Goal: Task Accomplishment & Management: Complete application form

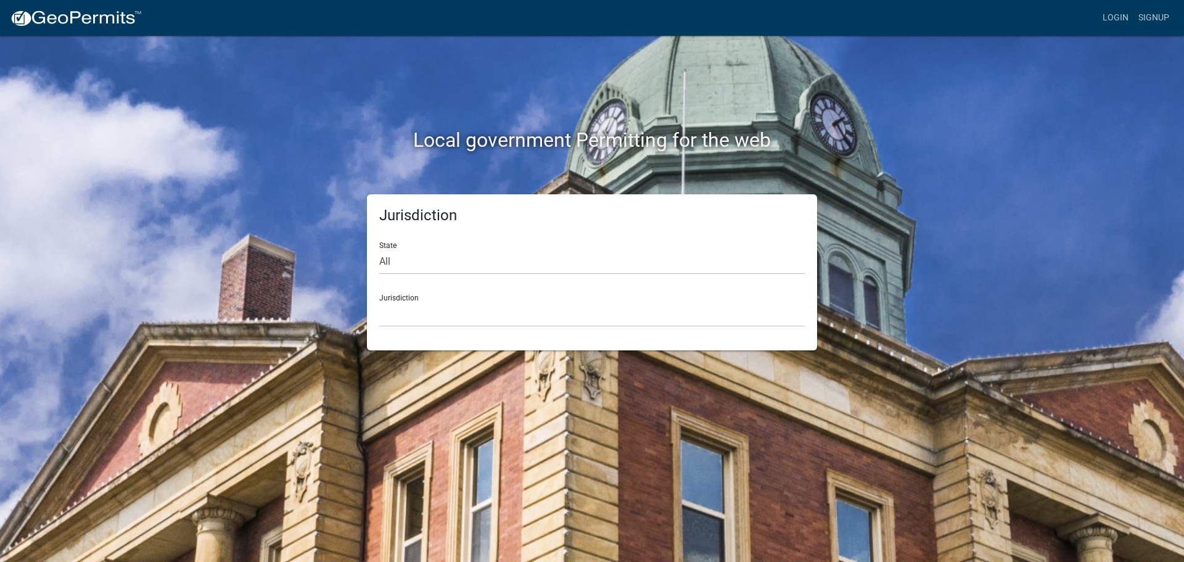
click at [411, 297] on div "Jurisdiction [GEOGRAPHIC_DATA], [US_STATE] [GEOGRAPHIC_DATA], [US_STATE][PERSON…" at bounding box center [592, 305] width 426 height 43
drag, startPoint x: 385, startPoint y: 262, endPoint x: 387, endPoint y: 248, distance: 13.8
click at [385, 260] on select "All [US_STATE] [US_STATE] [US_STATE] [US_STATE] [US_STATE] [US_STATE] [US_STATE…" at bounding box center [592, 261] width 426 height 25
select select "[US_STATE]"
click at [379, 249] on select "All [US_STATE] [US_STATE] [US_STATE] [US_STATE] [US_STATE] [US_STATE] [US_STATE…" at bounding box center [592, 261] width 426 height 25
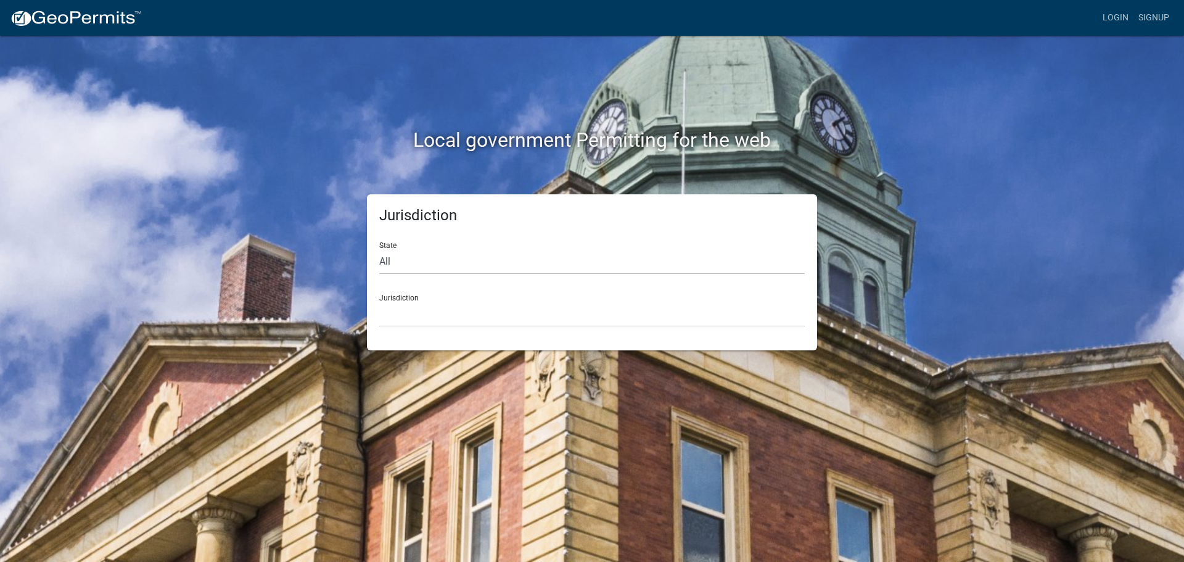
click at [405, 297] on div "Jurisdiction [GEOGRAPHIC_DATA], [US_STATE] [GEOGRAPHIC_DATA], [US_STATE] [GEOGR…" at bounding box center [592, 305] width 426 height 43
click at [416, 321] on select "[GEOGRAPHIC_DATA], [US_STATE] [GEOGRAPHIC_DATA], [US_STATE] [GEOGRAPHIC_DATA], …" at bounding box center [592, 314] width 426 height 25
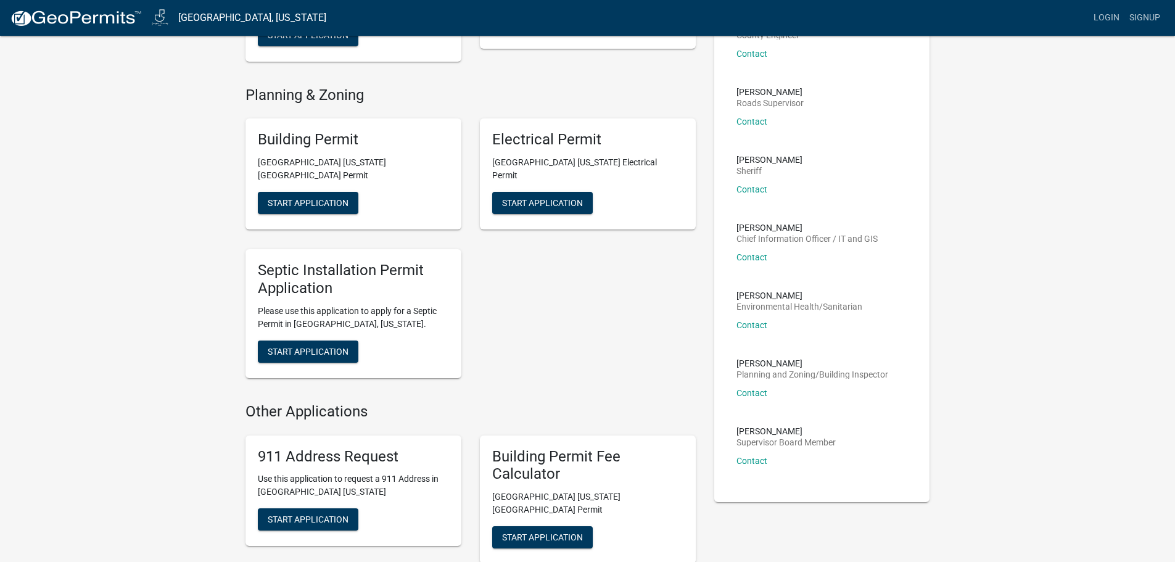
scroll to position [152, 0]
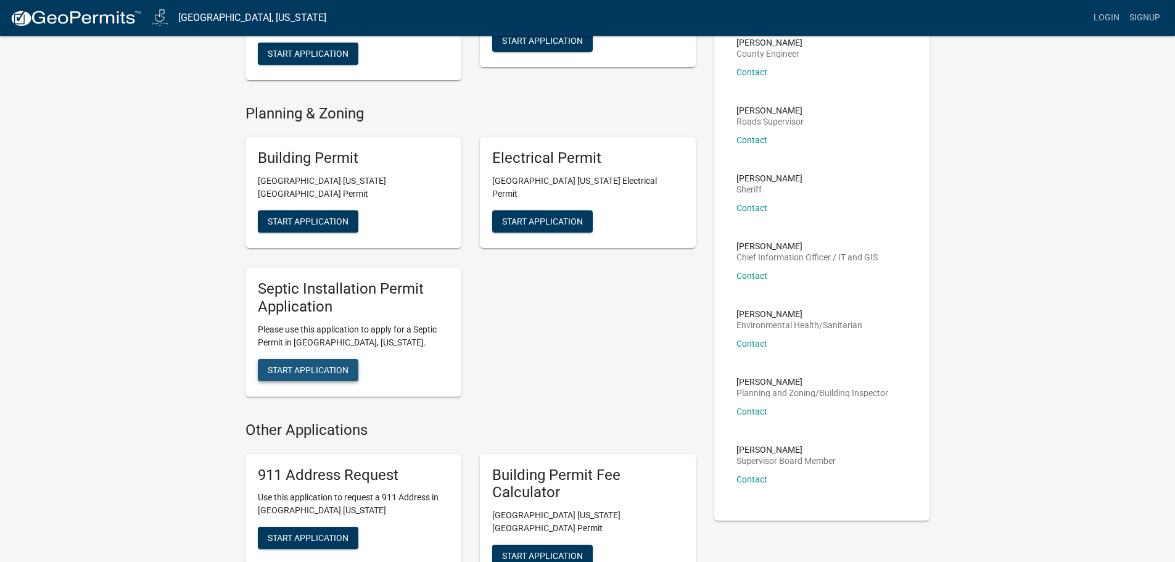
click at [313, 365] on span "Start Application" at bounding box center [308, 370] width 81 height 10
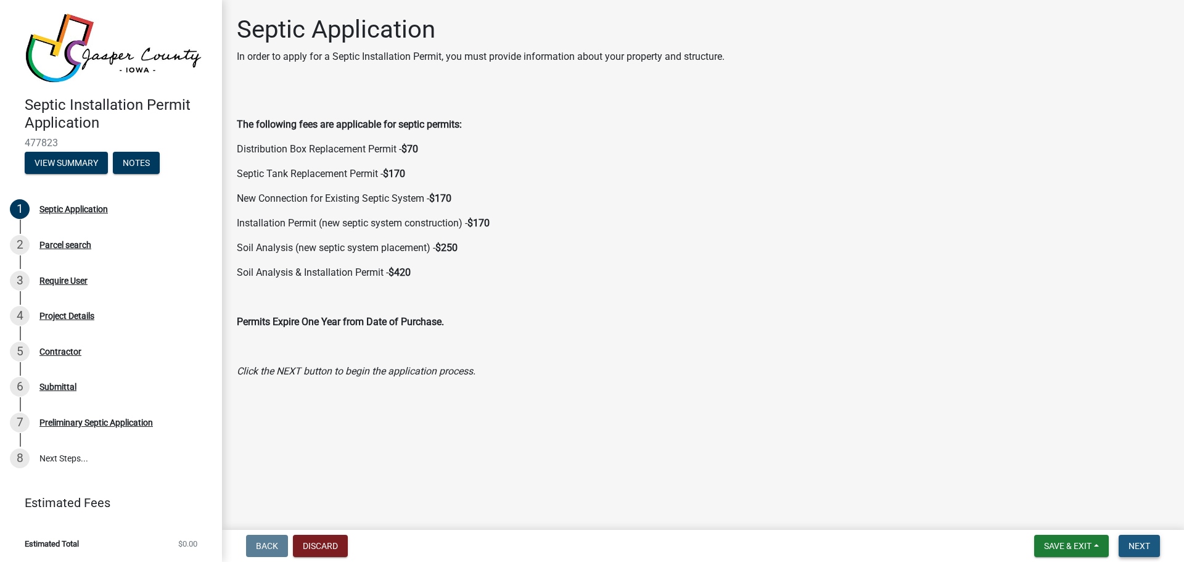
click at [1146, 543] on span "Next" at bounding box center [1140, 546] width 22 height 10
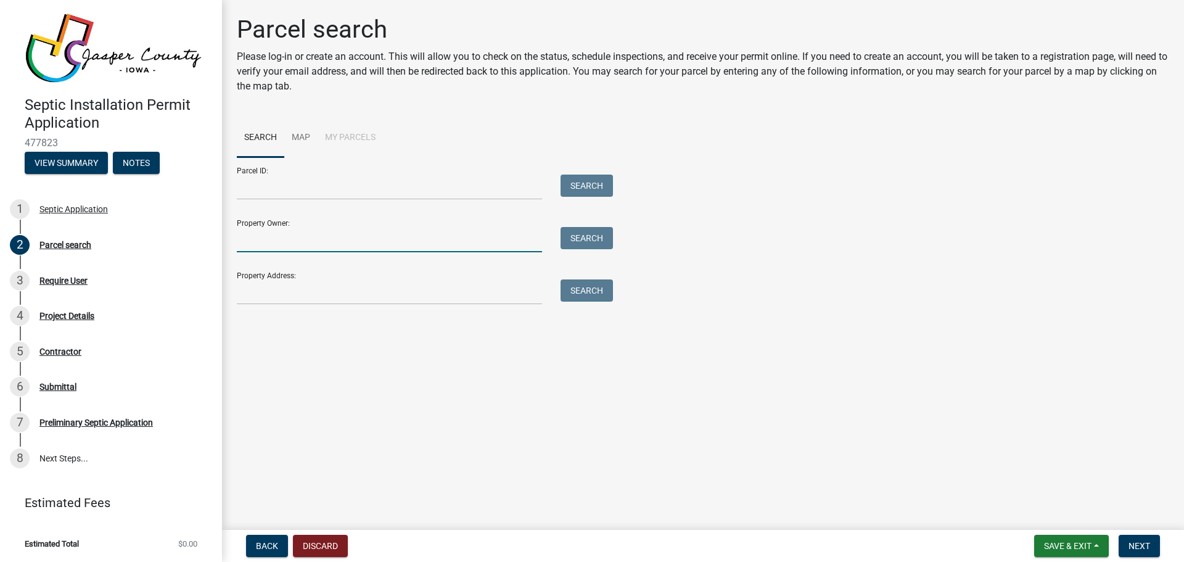
click at [292, 241] on input "Property Owner:" at bounding box center [389, 239] width 305 height 25
type input "C"
drag, startPoint x: 1076, startPoint y: 547, endPoint x: 1055, endPoint y: 543, distance: 21.3
click at [1076, 547] on span "Save & Exit" at bounding box center [1067, 546] width 47 height 10
drag, startPoint x: 1053, startPoint y: 517, endPoint x: 1022, endPoint y: 510, distance: 32.2
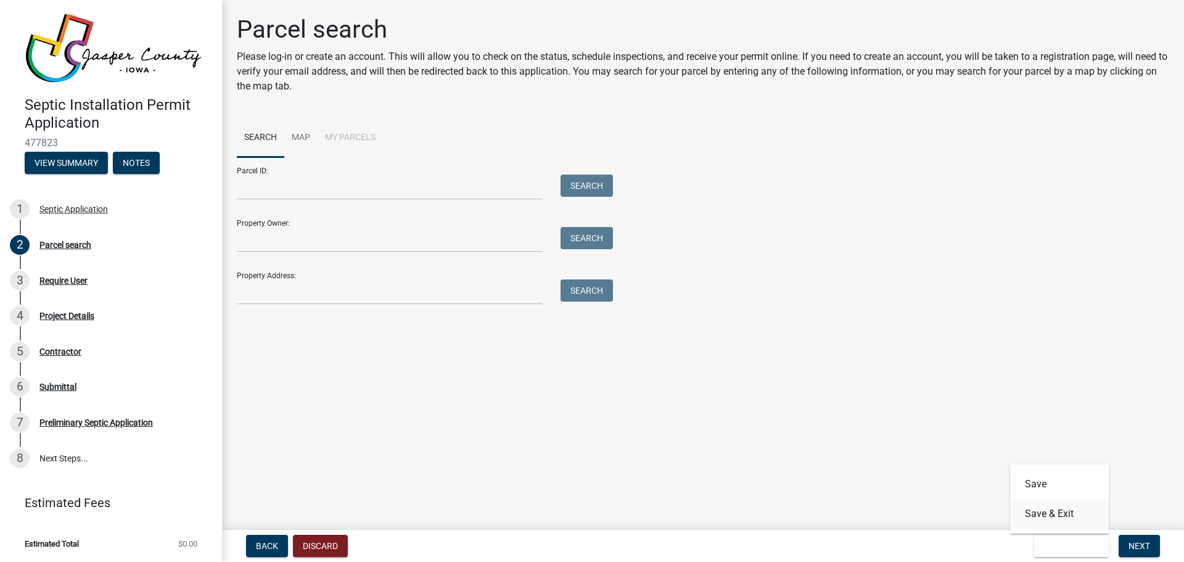
click at [1049, 516] on button "Save & Exit" at bounding box center [1059, 514] width 99 height 30
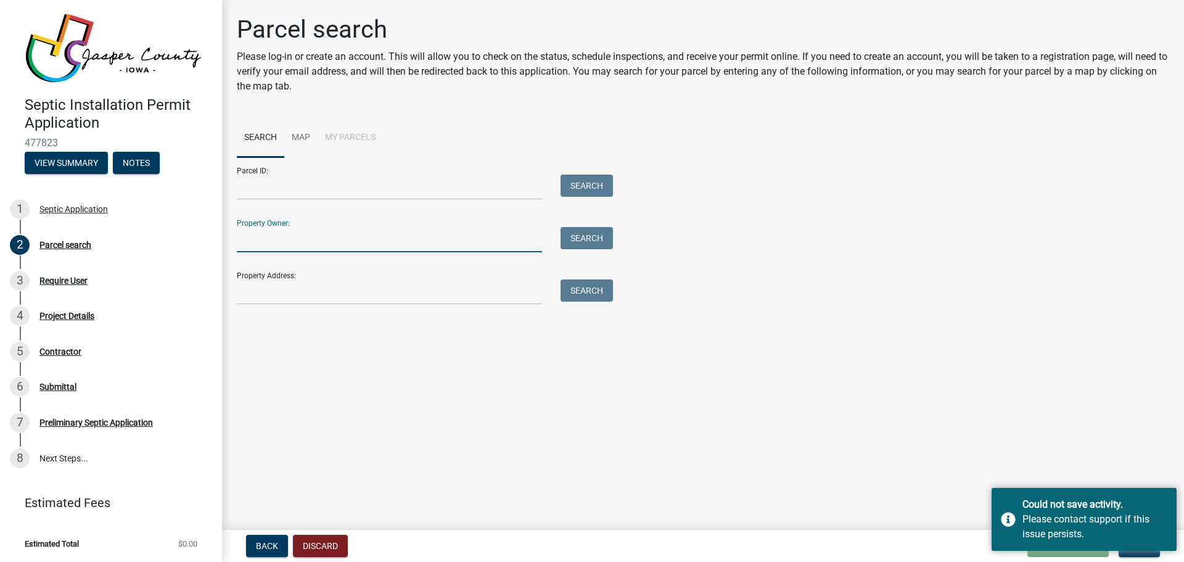
click at [293, 239] on input "Property Owner:" at bounding box center [389, 239] width 305 height 25
click at [260, 242] on input "Property Owner:" at bounding box center [389, 239] width 305 height 25
type input "[PERSON_NAME]"
click at [580, 233] on button "Search" at bounding box center [587, 238] width 52 height 22
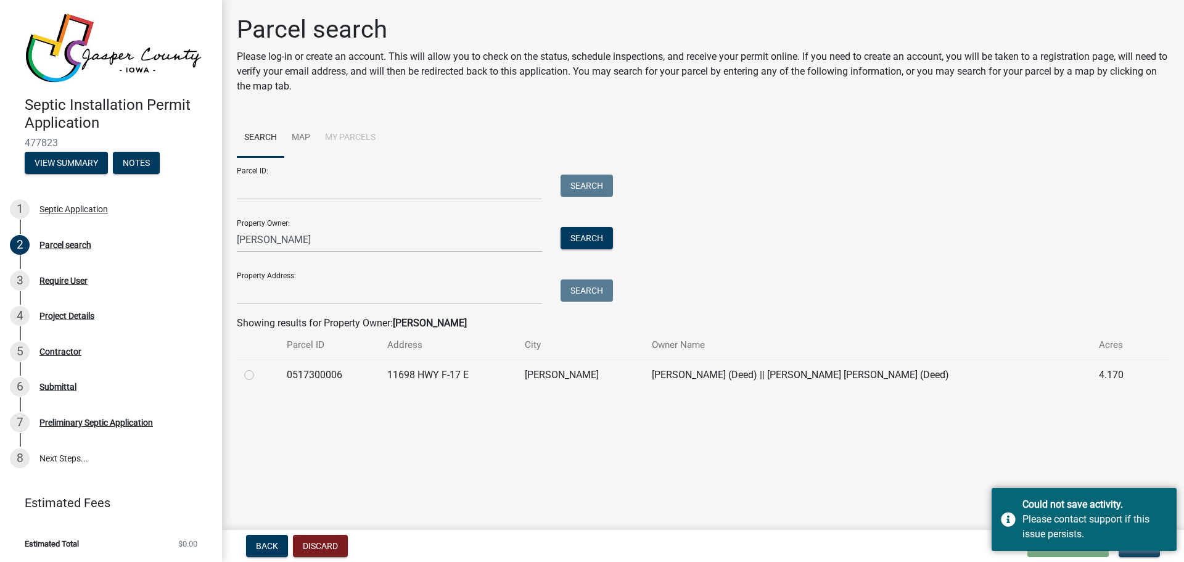
click at [259, 368] on label at bounding box center [259, 368] width 0 height 0
click at [259, 376] on input "radio" at bounding box center [263, 372] width 8 height 8
radio input "true"
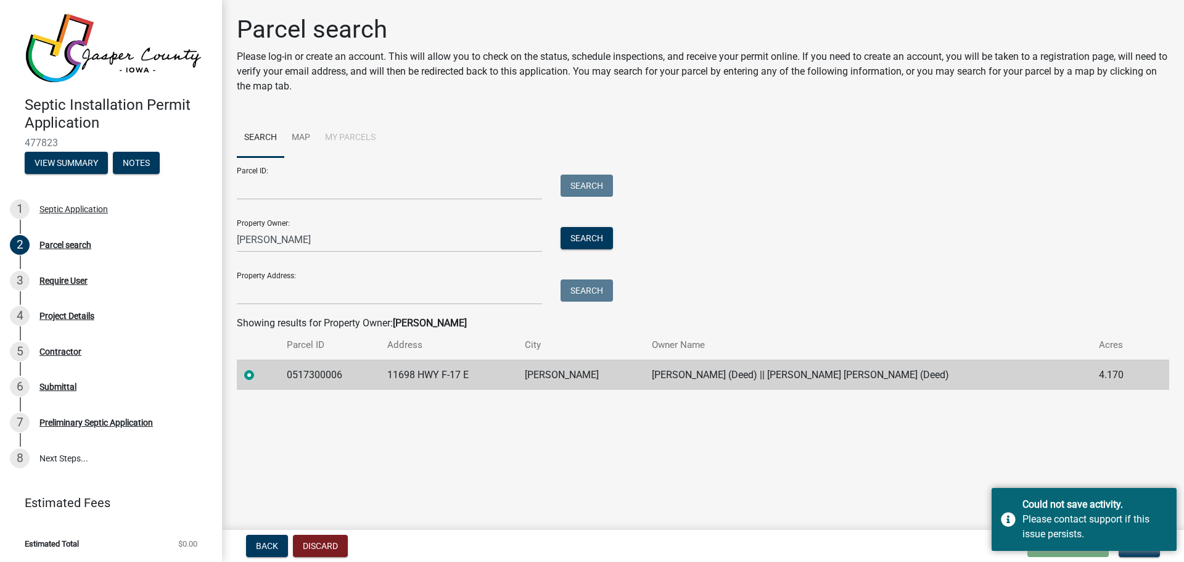
click at [876, 458] on main "Parcel search Please log-in or create an account. This will allow you to check …" at bounding box center [703, 262] width 962 height 525
click at [1010, 520] on div "Could not save activity. Please contact support if this issue persists." at bounding box center [1084, 519] width 185 height 63
